Goal: Task Accomplishment & Management: Use online tool/utility

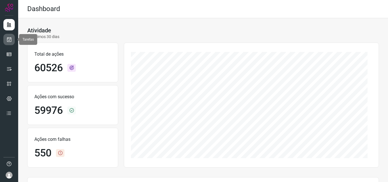
click at [9, 41] on icon at bounding box center [9, 40] width 6 height 6
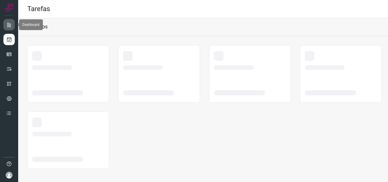
click at [7, 23] on icon at bounding box center [9, 25] width 6 height 6
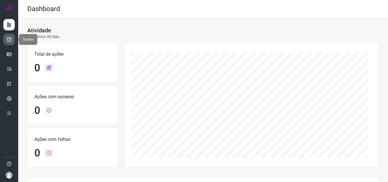
click at [12, 41] on icon at bounding box center [9, 40] width 6 height 6
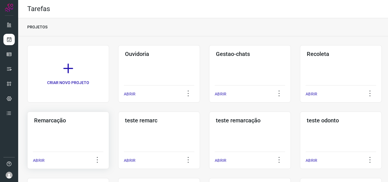
click at [118, 127] on div "Remarcação ABRIR" at bounding box center [159, 140] width 82 height 57
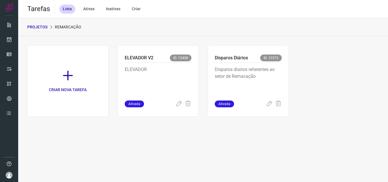
click at [248, 64] on div "Disparos diarios referentes ao setor de Remacação" at bounding box center [248, 82] width 67 height 38
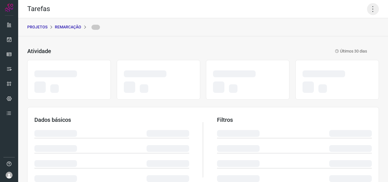
click at [370, 8] on icon at bounding box center [373, 9] width 12 height 12
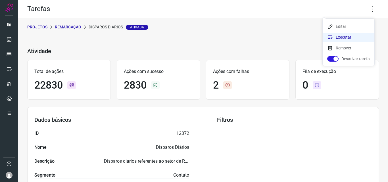
click at [351, 36] on li "Executar" at bounding box center [349, 37] width 52 height 9
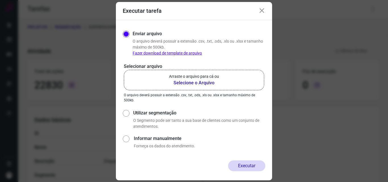
click at [194, 79] on p "Arraste o arquivo para cá ou" at bounding box center [194, 77] width 50 height 6
click at [0, 0] on input "Arraste o arquivo para cá ou Selecione o Arquivo" at bounding box center [0, 0] width 0 height 0
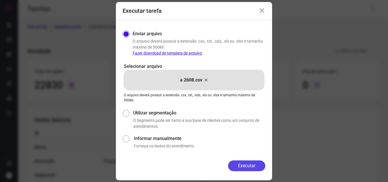
click at [238, 168] on button "Executar" at bounding box center [246, 166] width 37 height 11
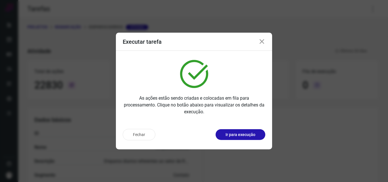
click at [248, 137] on p "Ir para execução" at bounding box center [241, 135] width 30 height 6
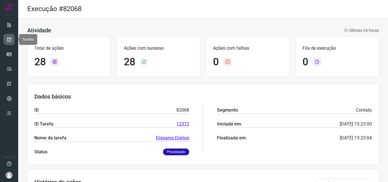
click at [5, 41] on link at bounding box center [8, 39] width 11 height 11
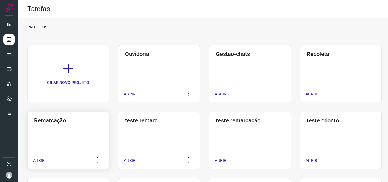
click at [73, 122] on h3 "Remarcação" at bounding box center [68, 120] width 68 height 7
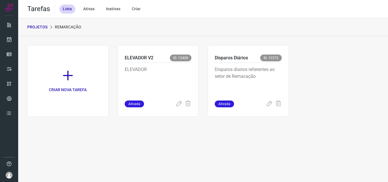
click at [282, 76] on div "Disparos Diários ID: 12372 Disparos diarios referentes ao setor de Remacação At…" at bounding box center [248, 81] width 81 height 72
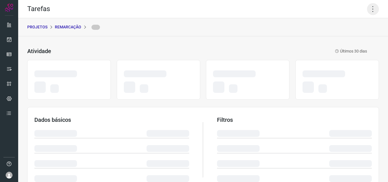
click at [367, 7] on icon at bounding box center [373, 9] width 12 height 12
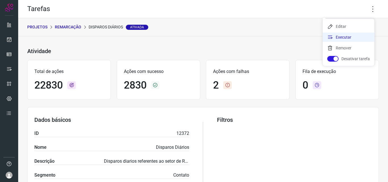
click at [347, 37] on li "Executar" at bounding box center [349, 37] width 52 height 9
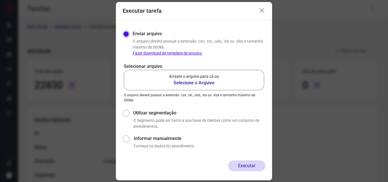
click at [213, 72] on label "Arraste o arquivo para cá ou Selecione o Arquivo" at bounding box center [194, 80] width 140 height 20
click at [0, 0] on input "Arraste o arquivo para cá ou Selecione o Arquivo" at bounding box center [0, 0] width 0 height 0
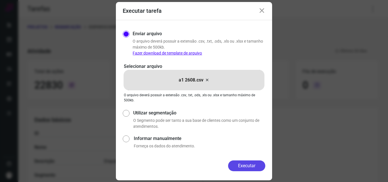
click at [246, 164] on button "Executar" at bounding box center [246, 166] width 37 height 11
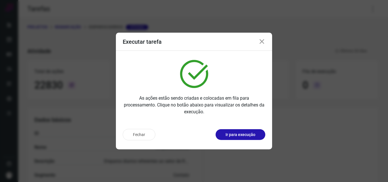
click at [249, 137] on p "Ir para execução" at bounding box center [241, 135] width 30 height 6
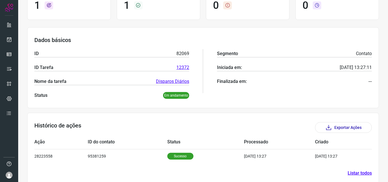
scroll to position [57, 0]
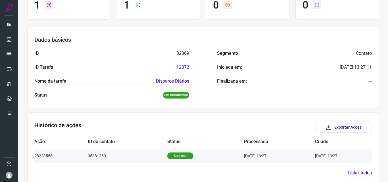
click at [182, 154] on p "Sucesso" at bounding box center [180, 156] width 26 height 7
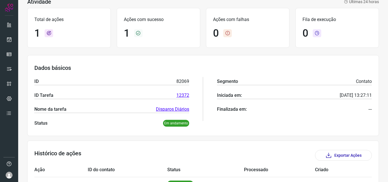
scroll to position [28, 0]
